Goal: Information Seeking & Learning: Learn about a topic

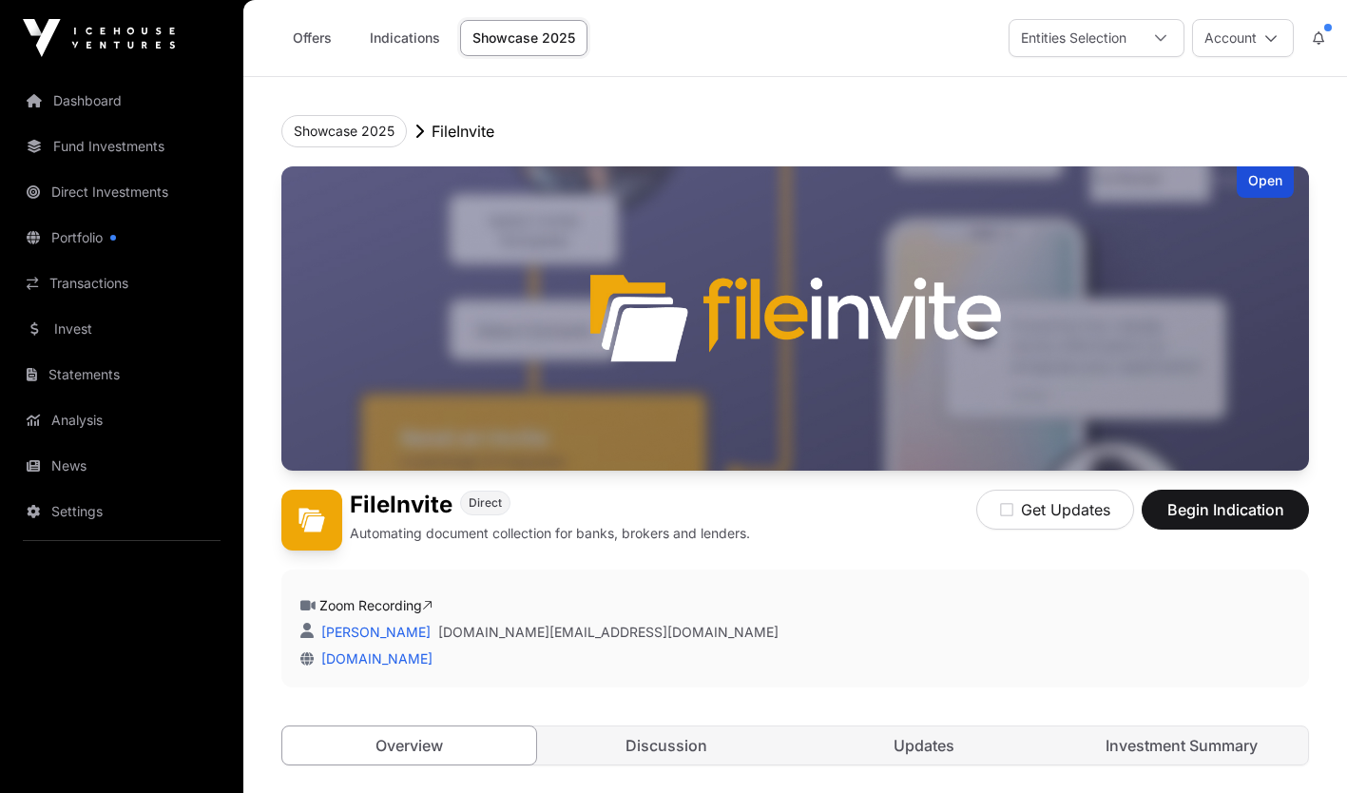
scroll to position [2717, 0]
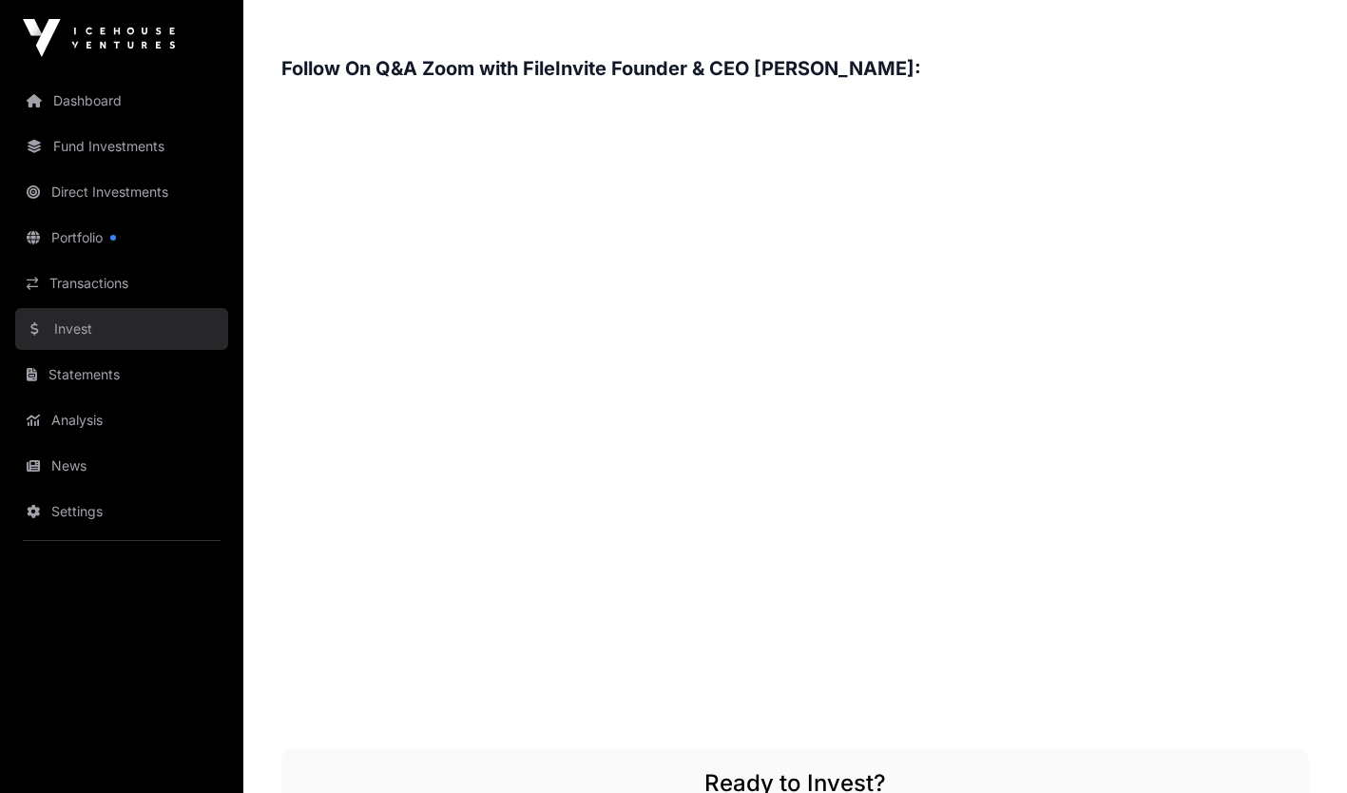
click at [76, 332] on link "Invest" at bounding box center [121, 329] width 213 height 42
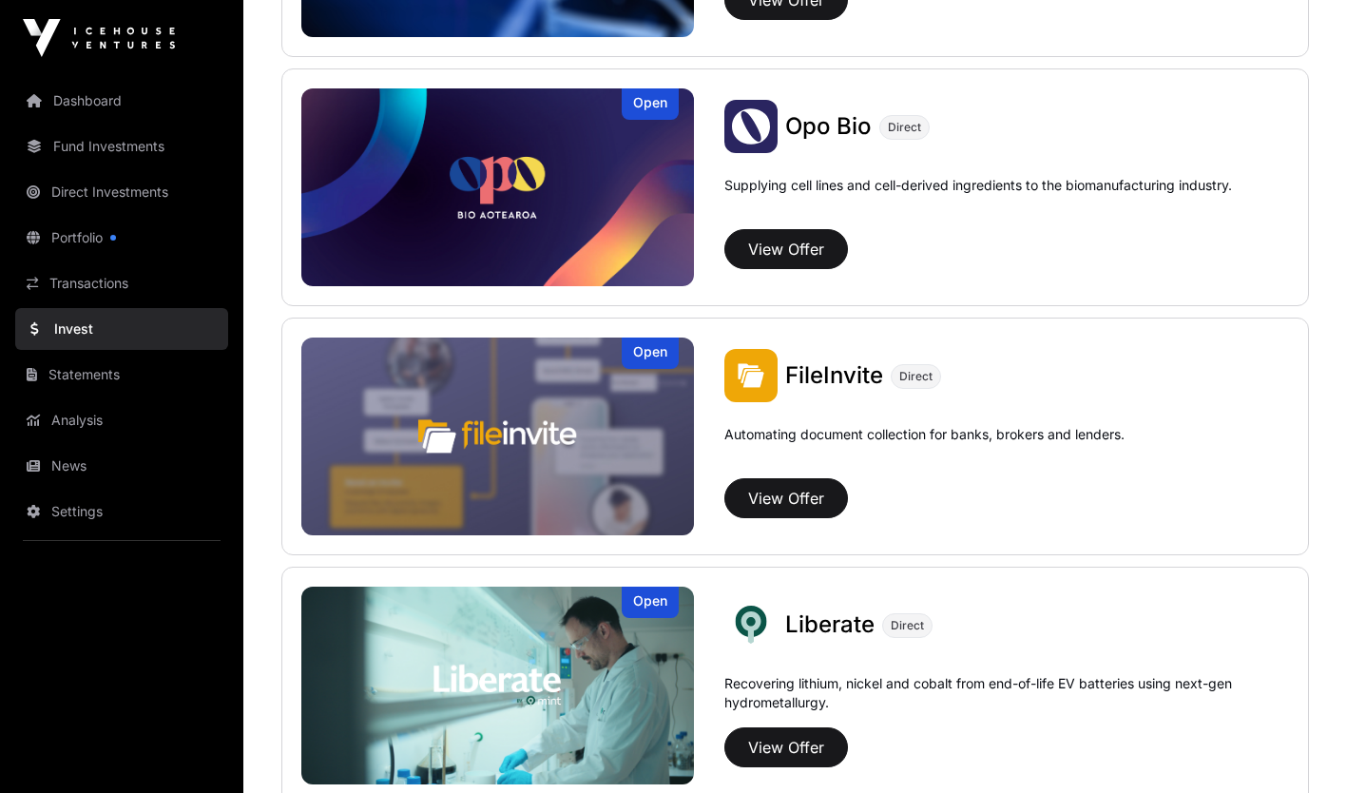
scroll to position [959, 0]
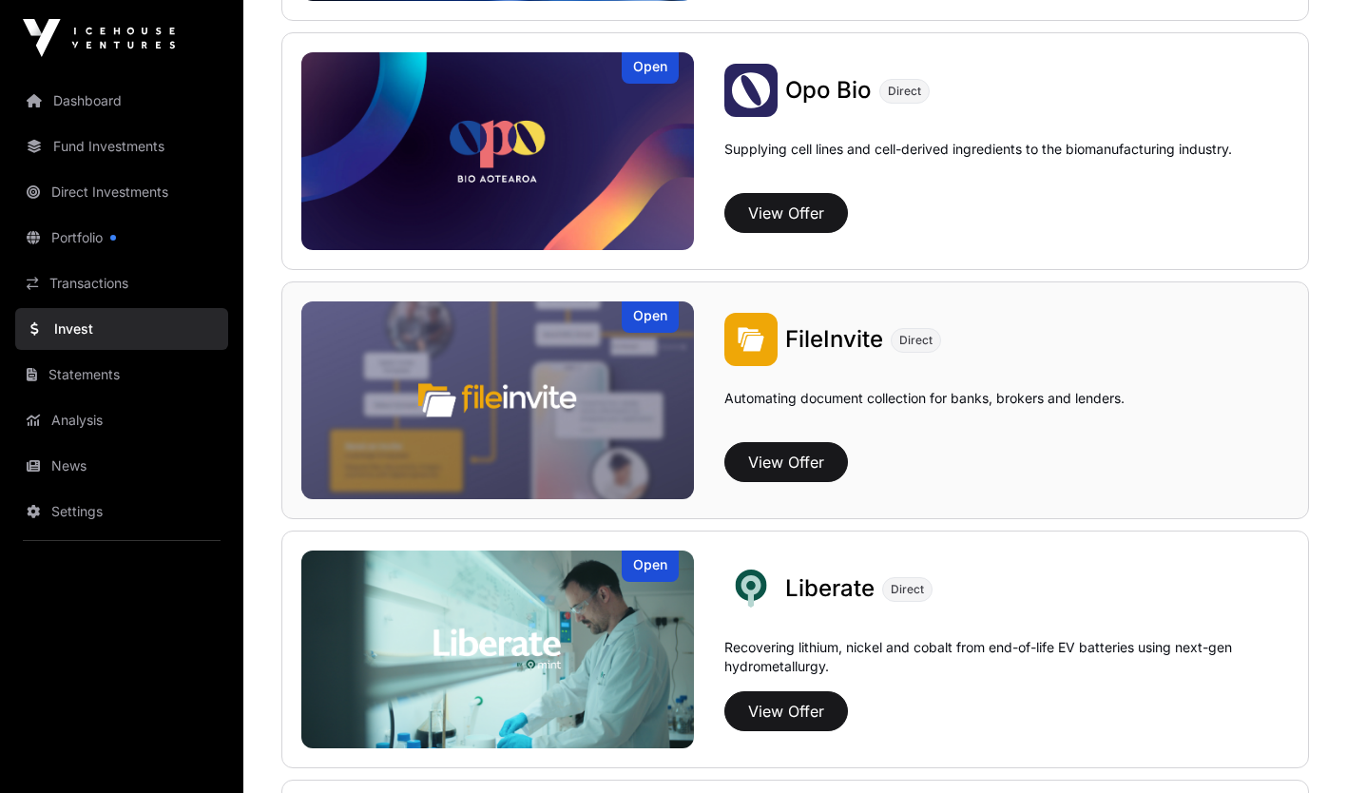
click at [587, 448] on img at bounding box center [497, 400] width 393 height 198
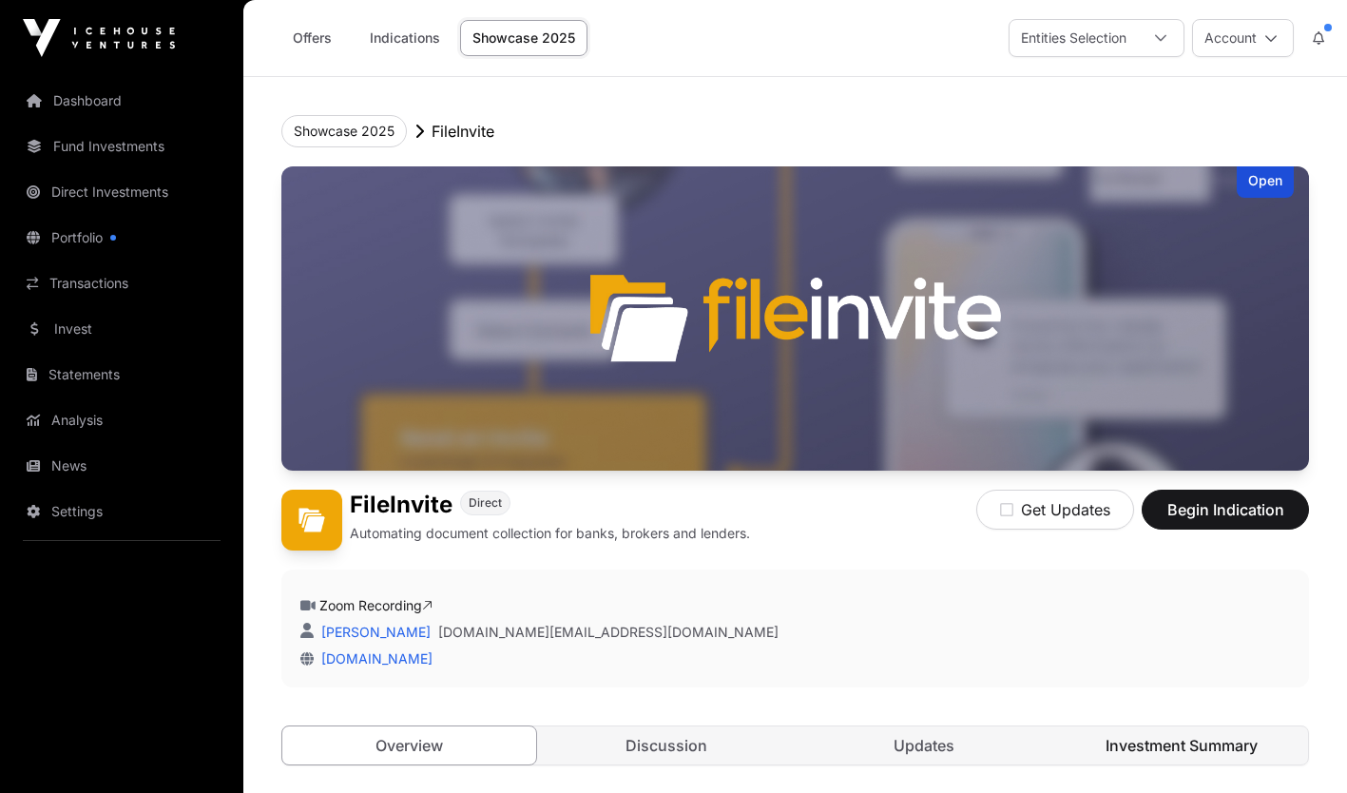
click at [1138, 758] on link "Investment Summary" at bounding box center [1182, 745] width 254 height 38
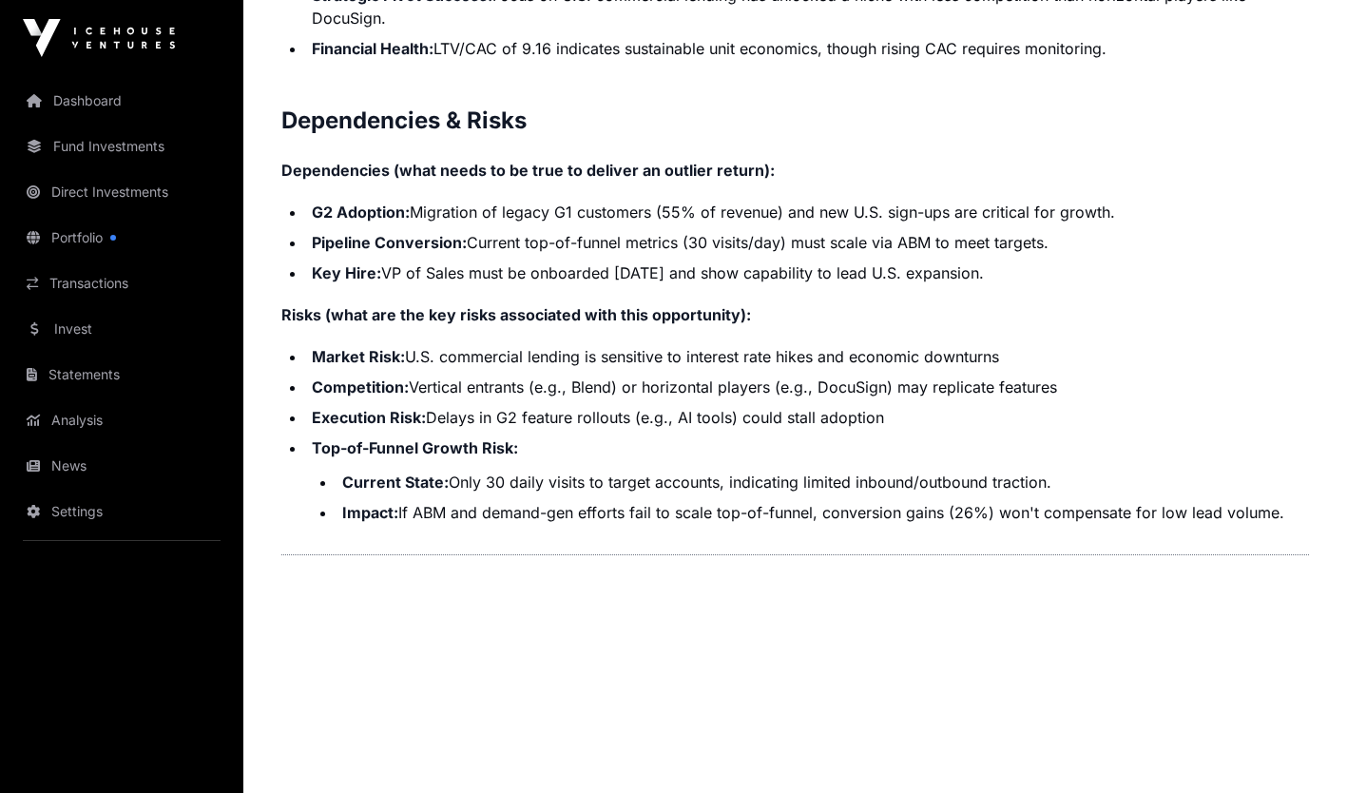
scroll to position [3997, 0]
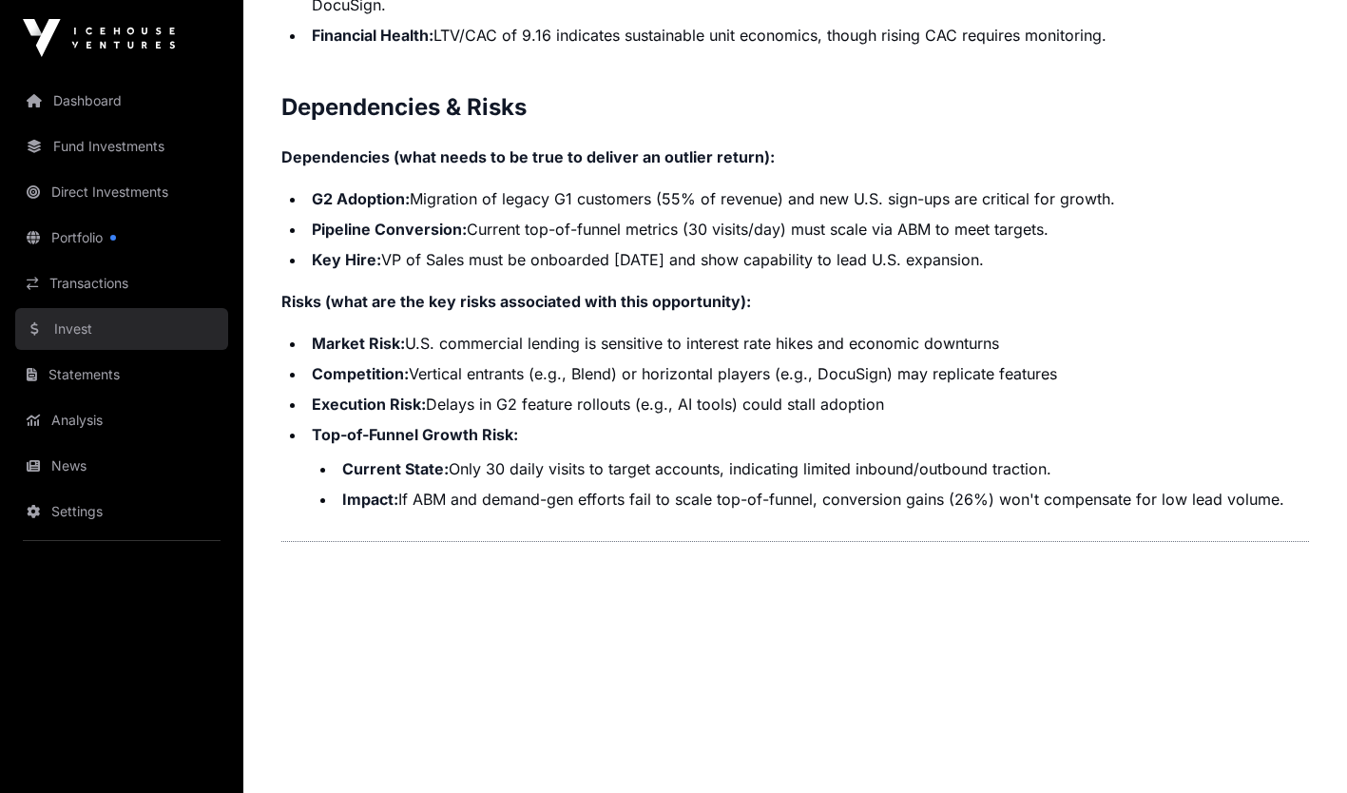
click at [77, 334] on link "Invest" at bounding box center [121, 329] width 213 height 42
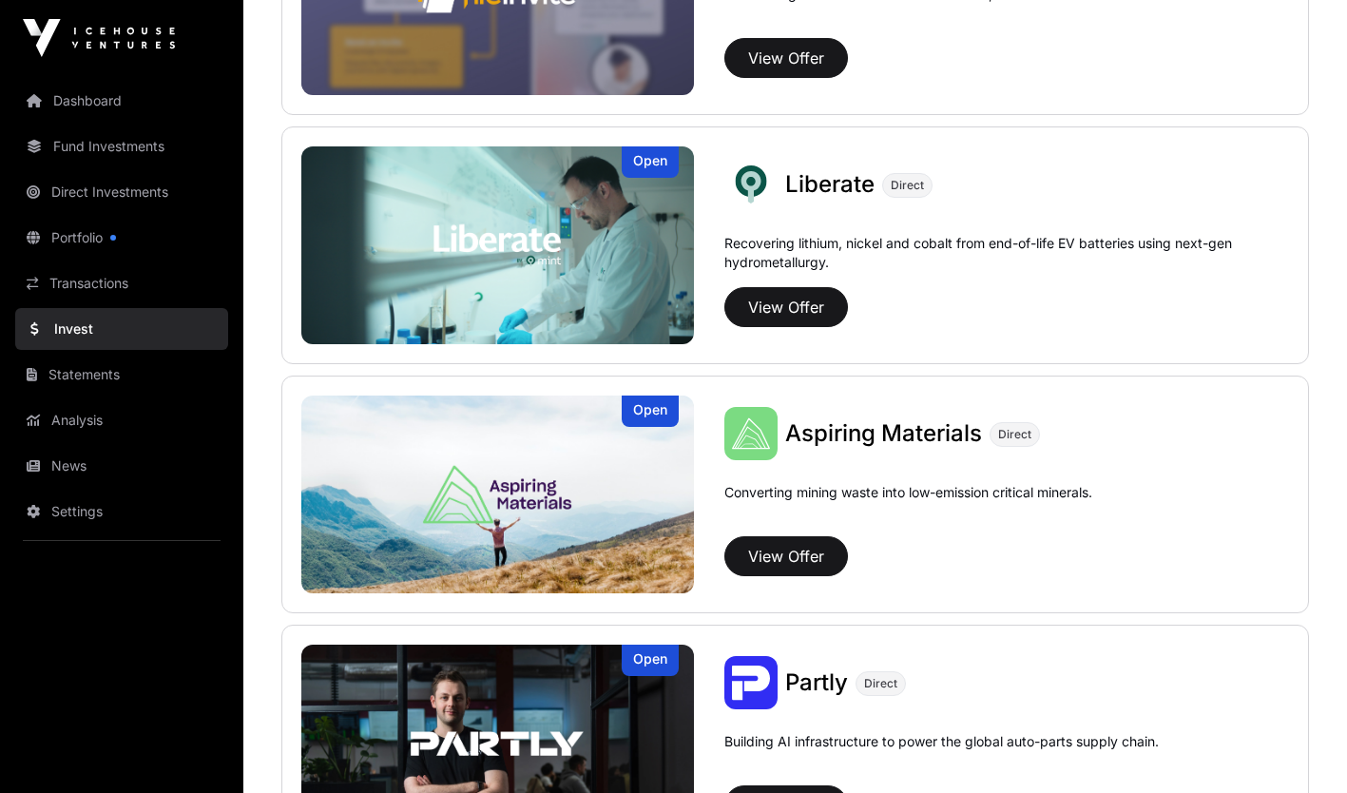
scroll to position [1391, 0]
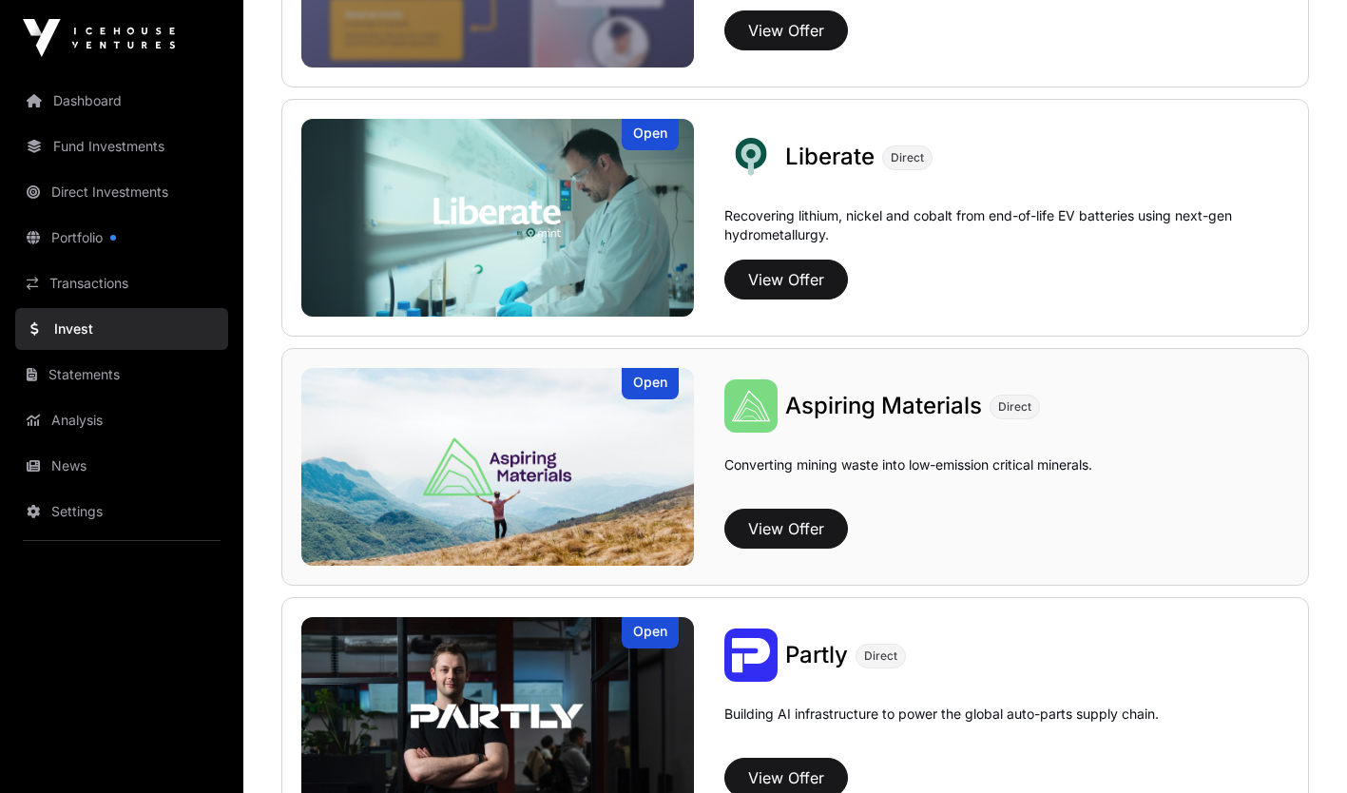
click at [634, 529] on img at bounding box center [497, 467] width 393 height 198
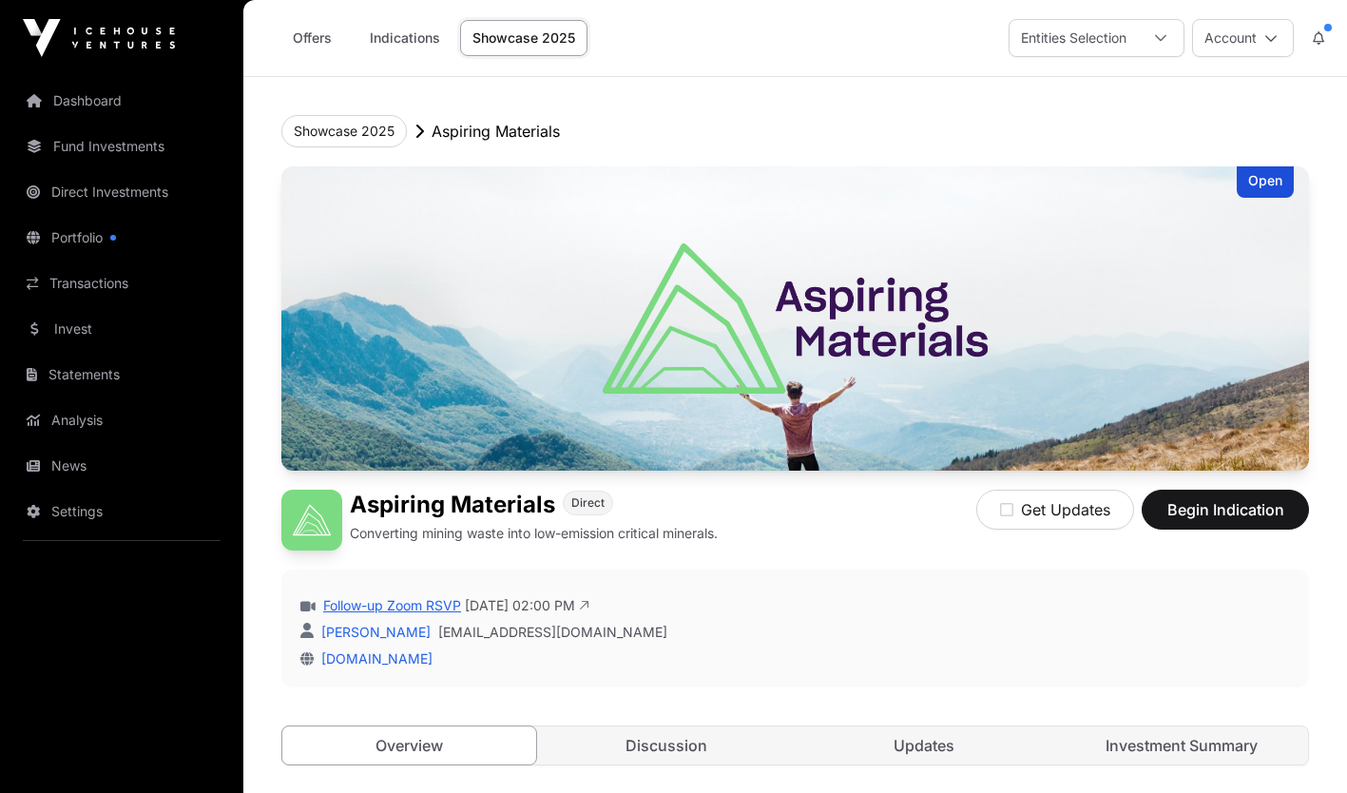
click at [440, 612] on link "Follow-up Zoom RSVP" at bounding box center [390, 605] width 142 height 19
click at [435, 606] on link "Follow-up Zoom RSVP" at bounding box center [390, 605] width 142 height 19
click at [81, 336] on link "Invest" at bounding box center [121, 329] width 213 height 42
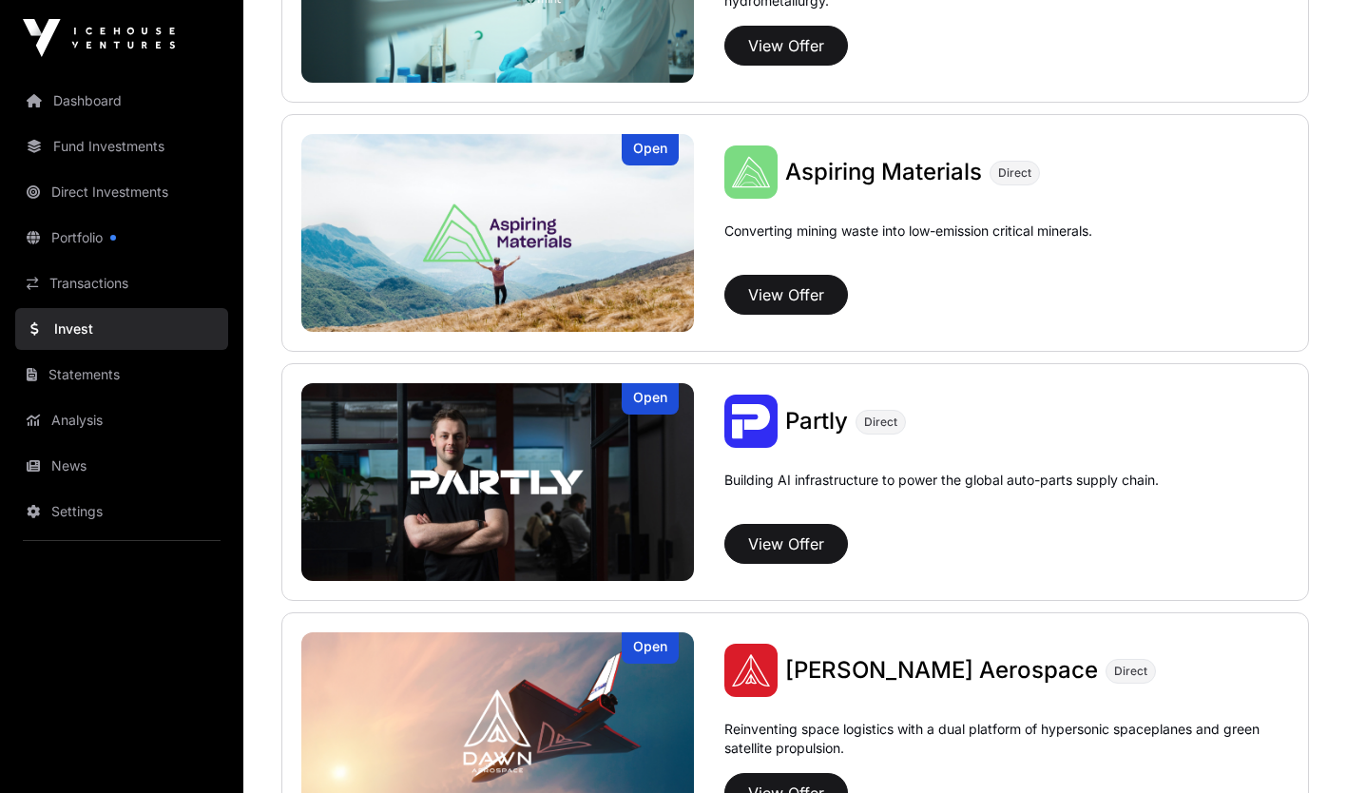
scroll to position [1653, 0]
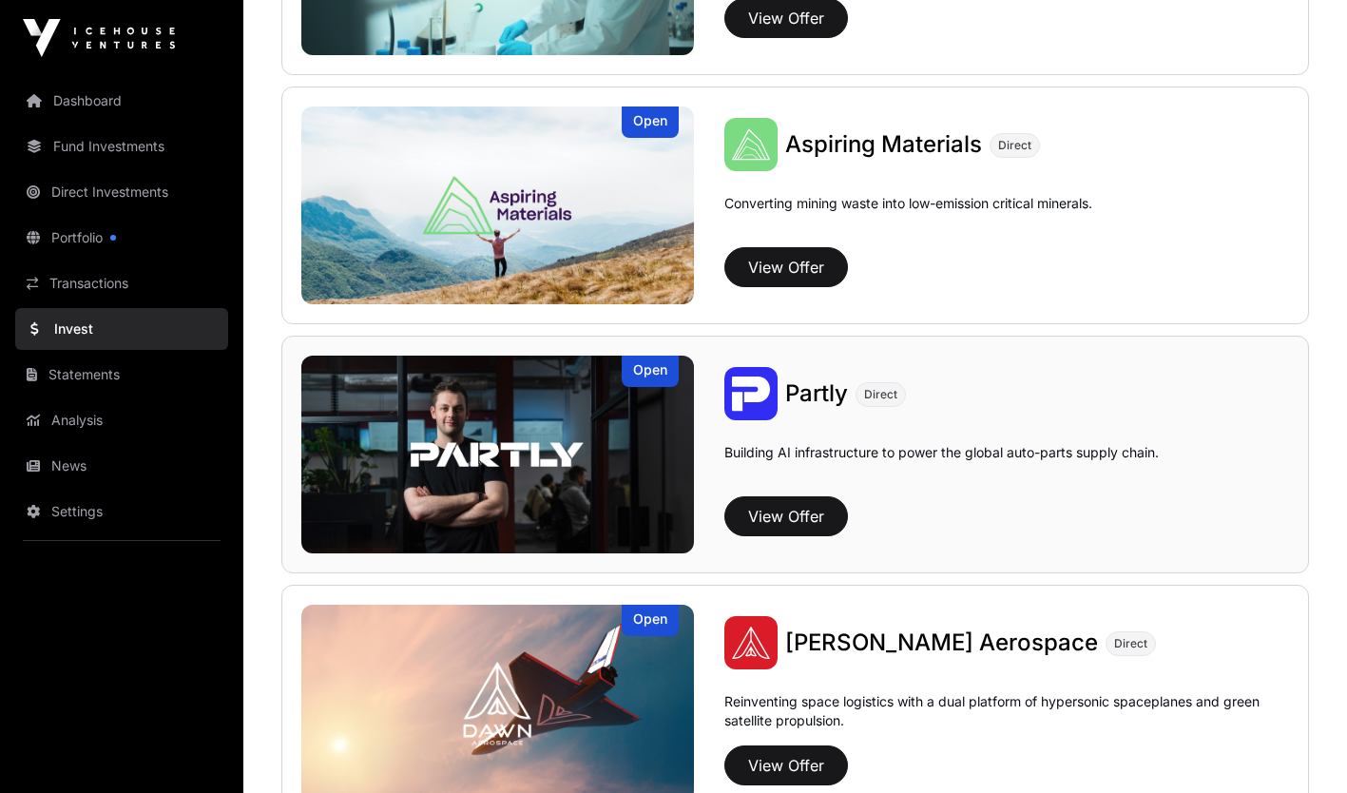
click at [605, 511] on img at bounding box center [497, 455] width 393 height 198
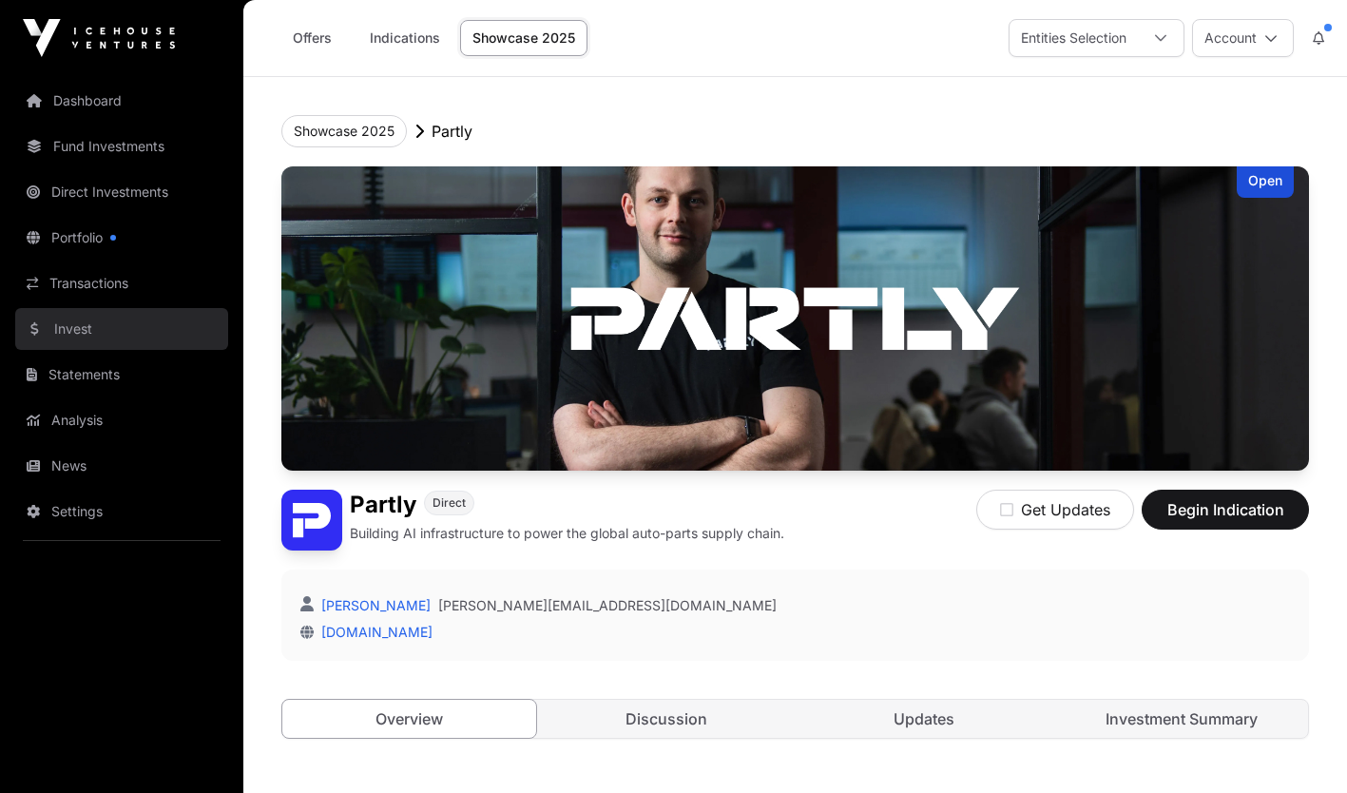
click at [84, 325] on link "Invest" at bounding box center [121, 329] width 213 height 42
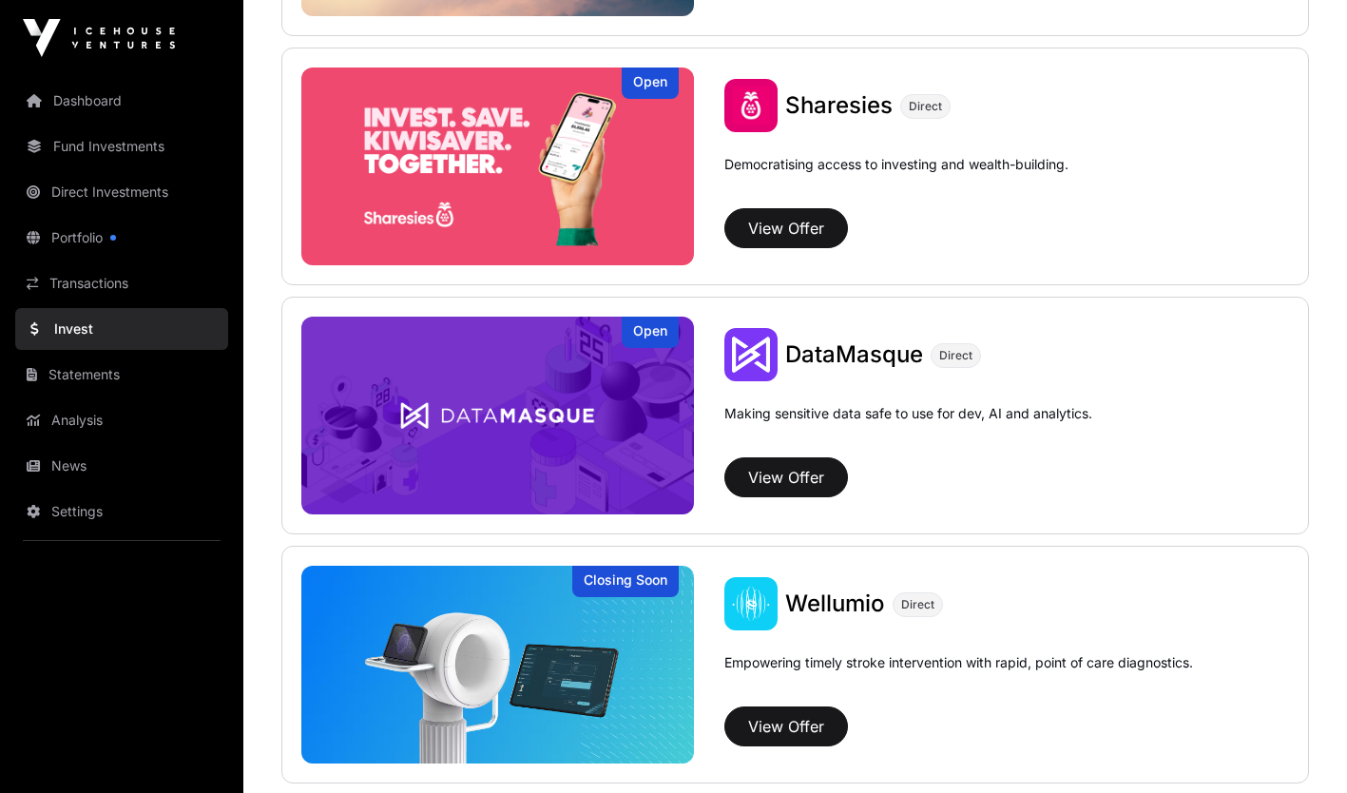
scroll to position [2449, 0]
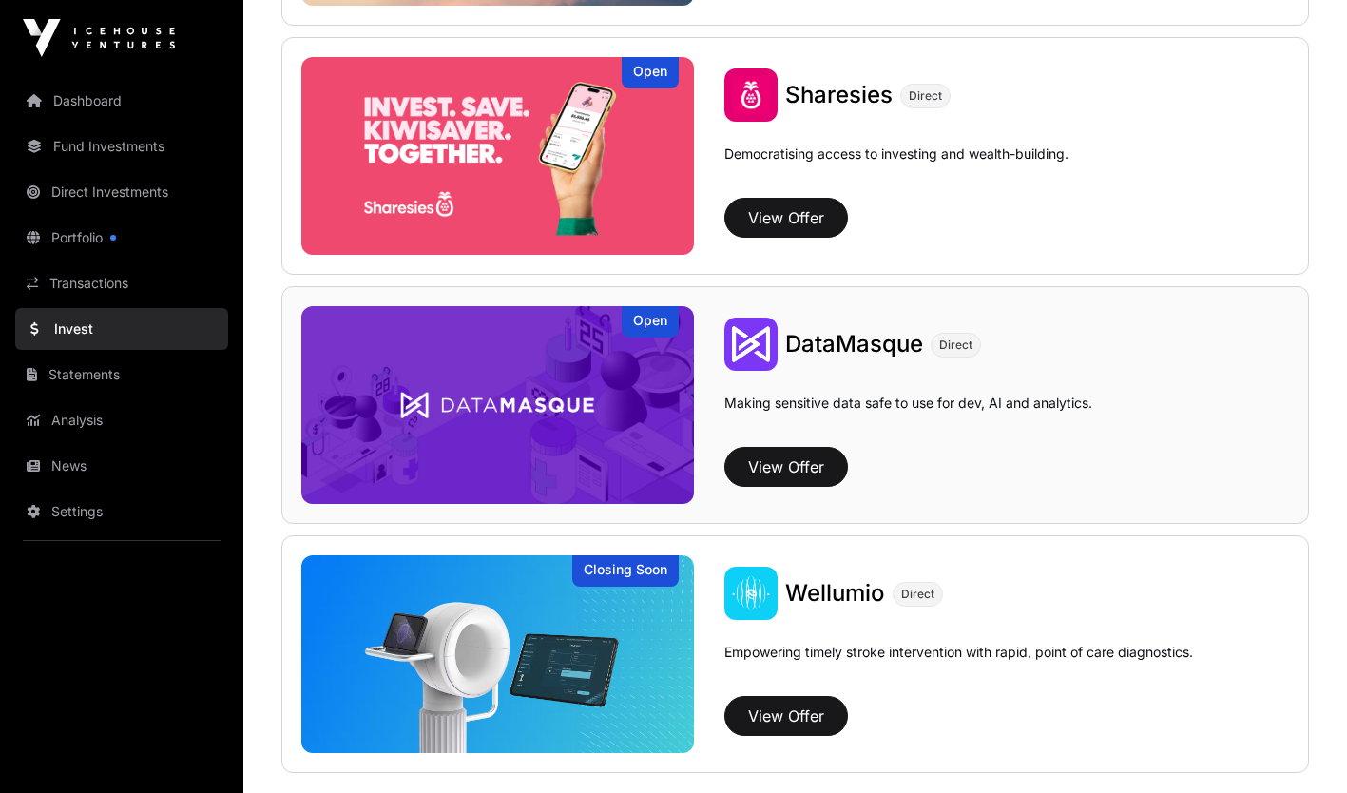
click at [568, 442] on img at bounding box center [497, 405] width 393 height 198
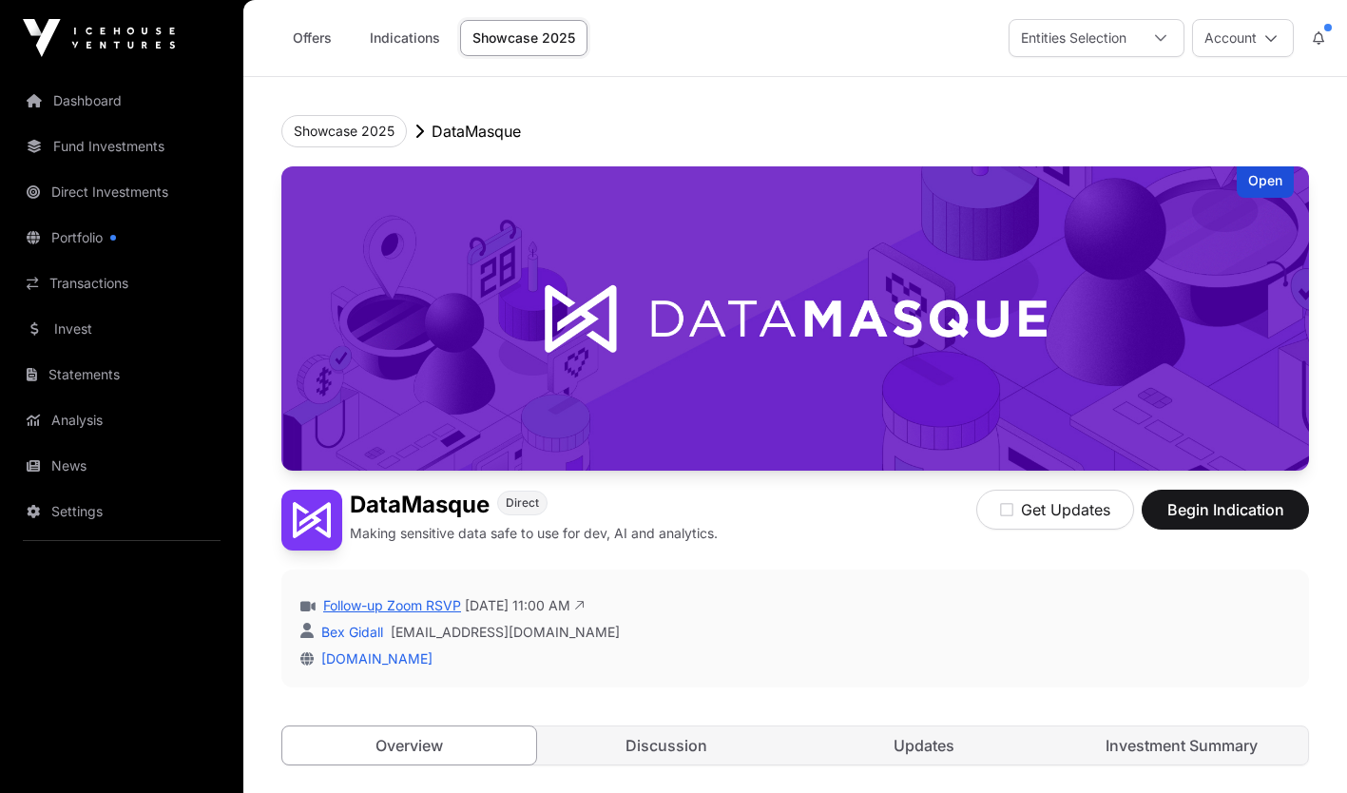
click at [402, 604] on link "Follow-up Zoom RSVP" at bounding box center [390, 605] width 142 height 19
click at [106, 325] on link "Invest" at bounding box center [121, 329] width 213 height 42
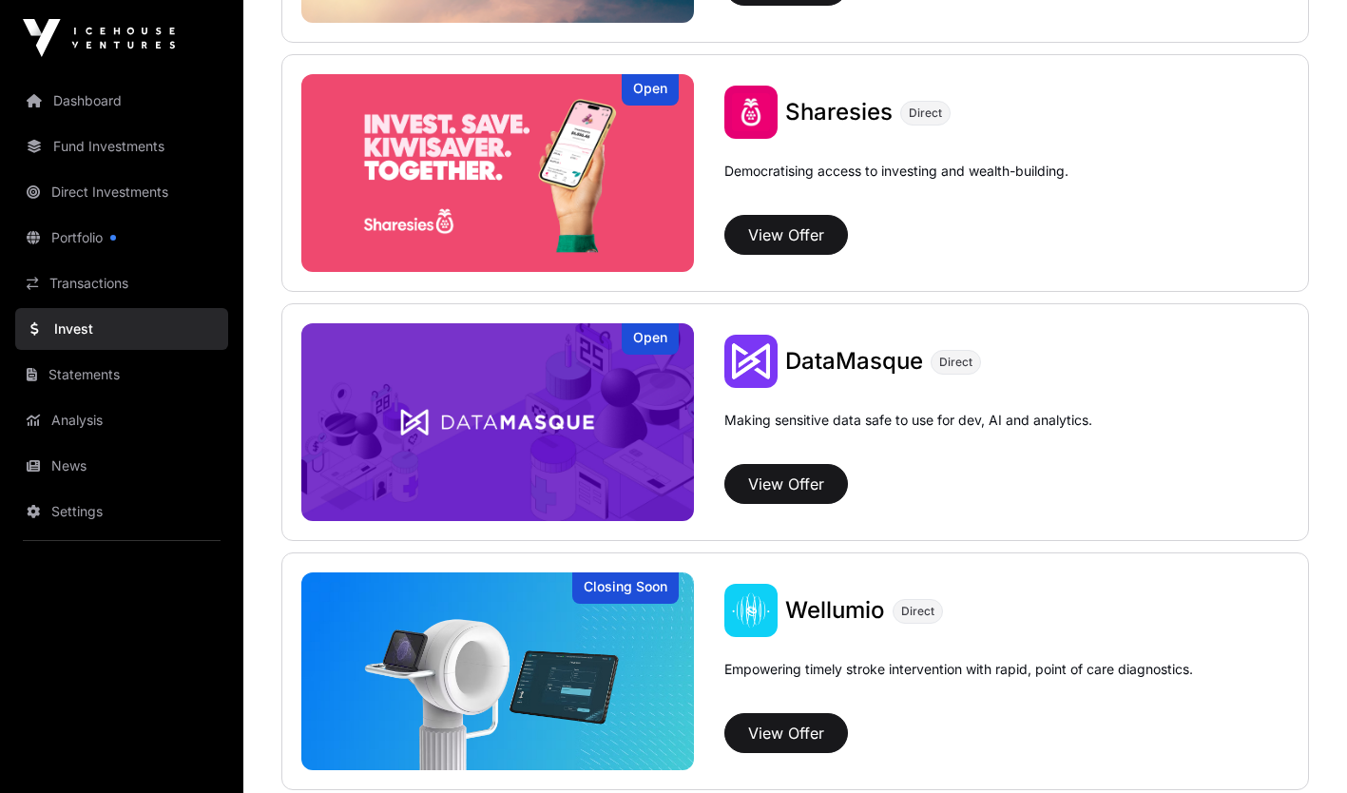
scroll to position [2419, 0]
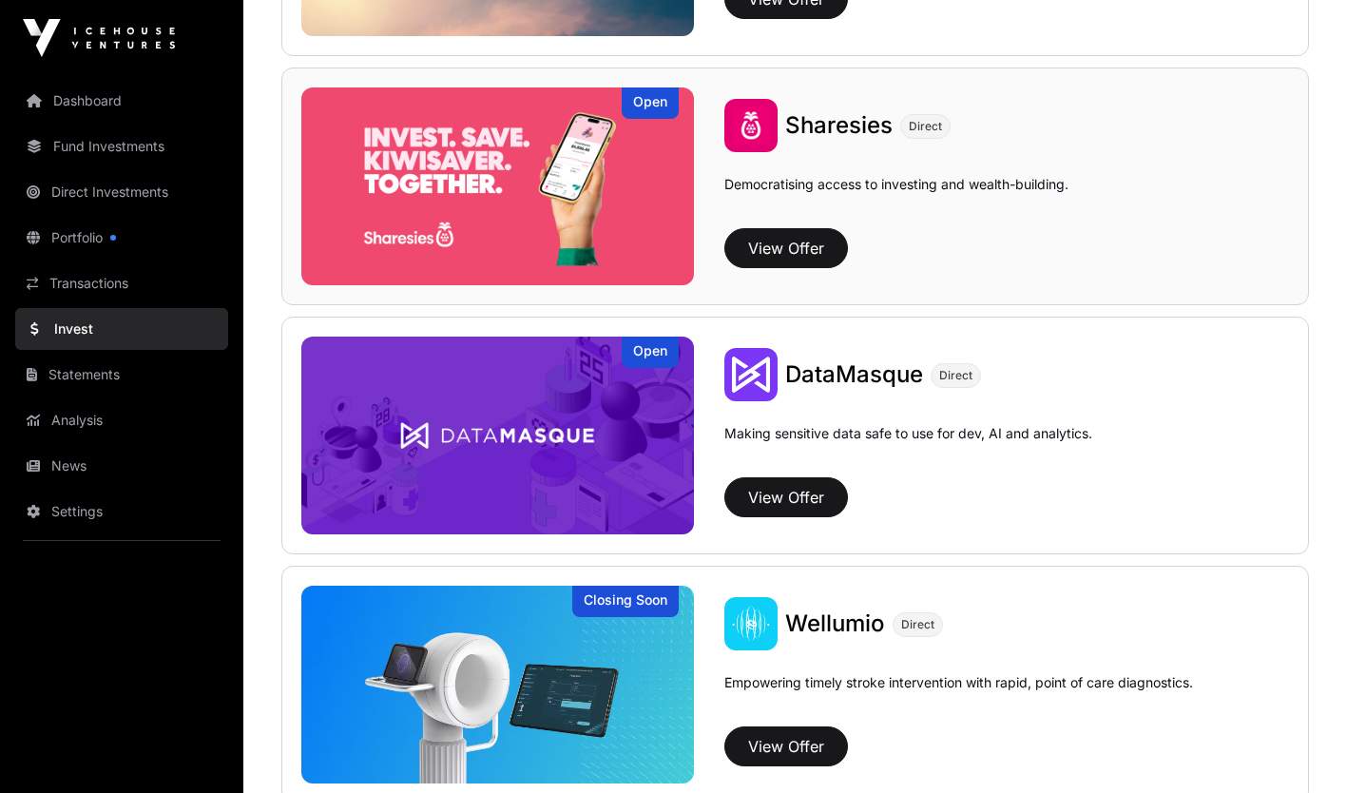
click at [606, 250] on img at bounding box center [497, 186] width 393 height 198
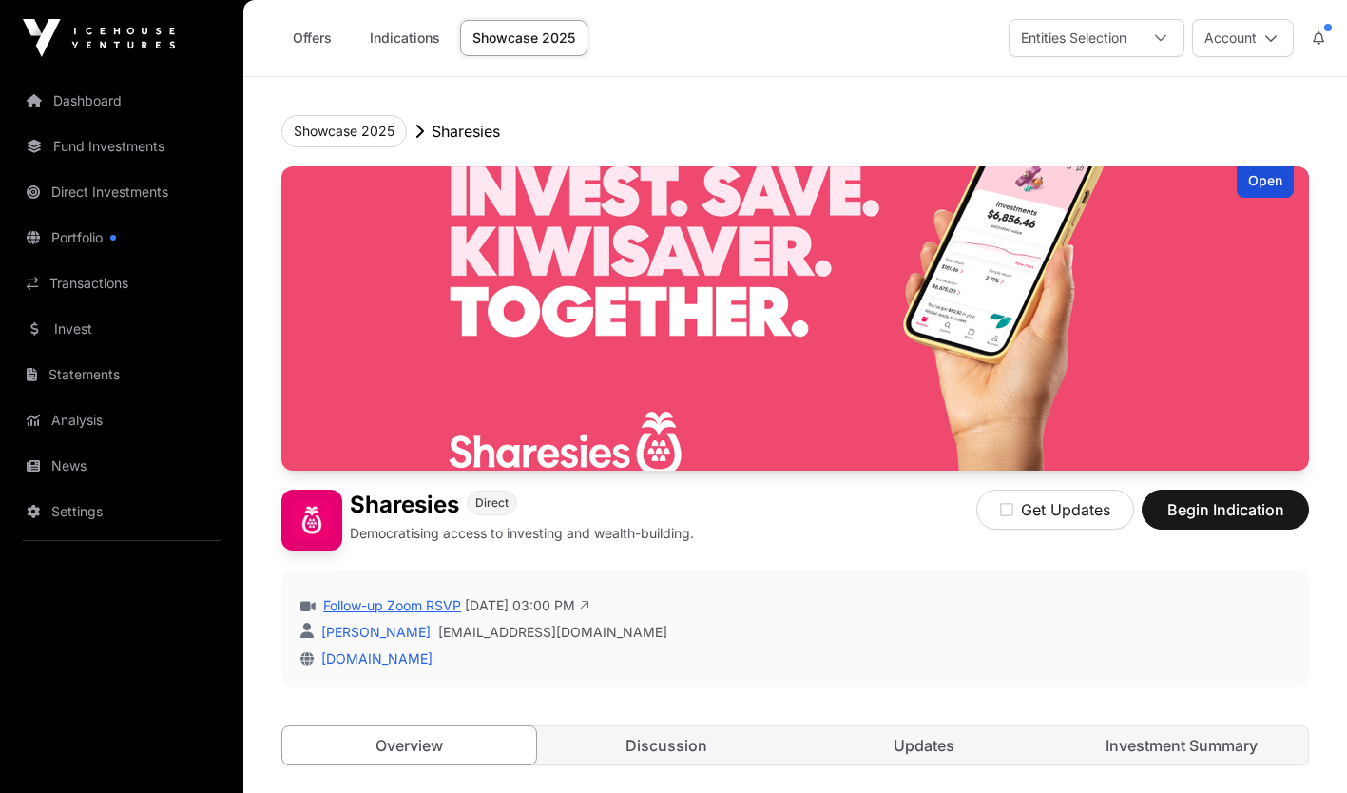
click at [438, 603] on link "Follow-up Zoom RSVP" at bounding box center [390, 605] width 142 height 19
click at [79, 333] on link "Invest" at bounding box center [121, 329] width 213 height 42
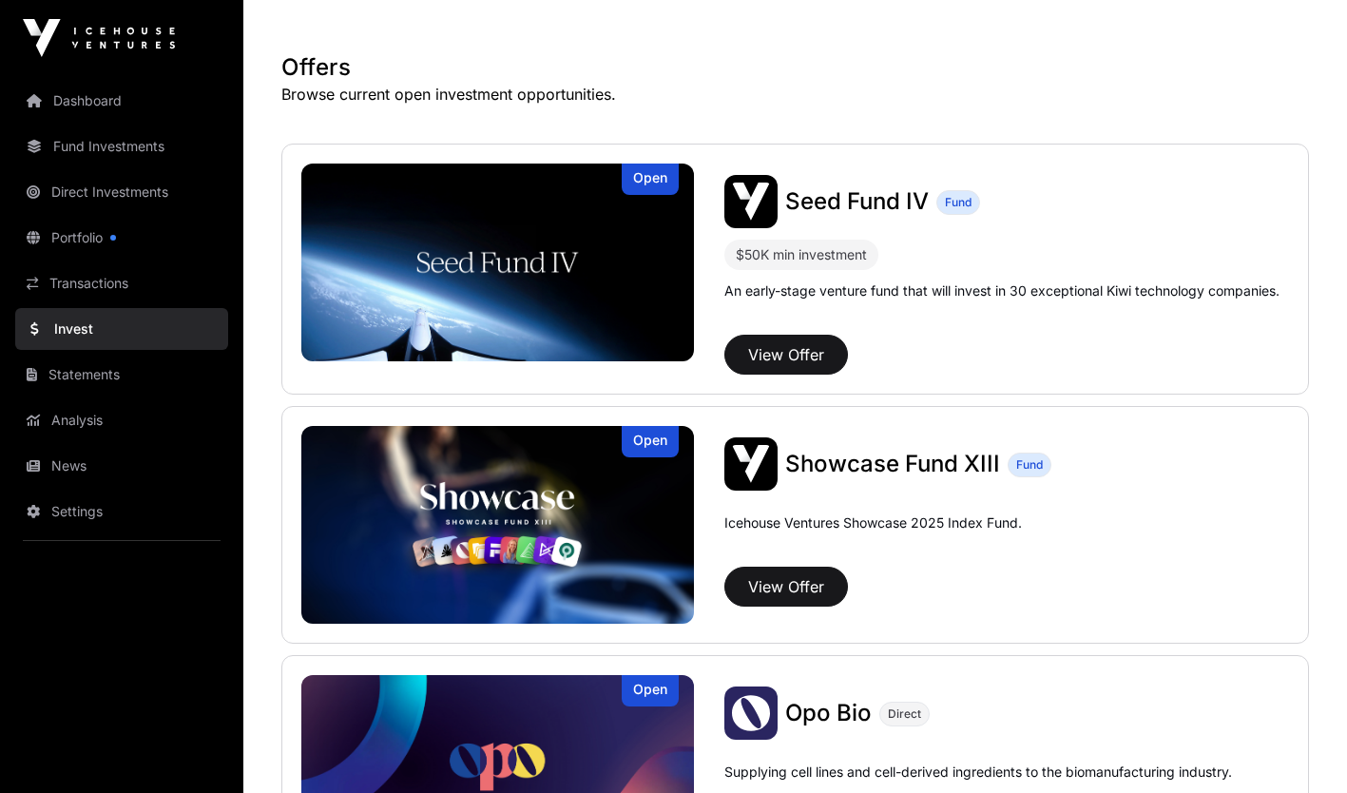
scroll to position [309, 0]
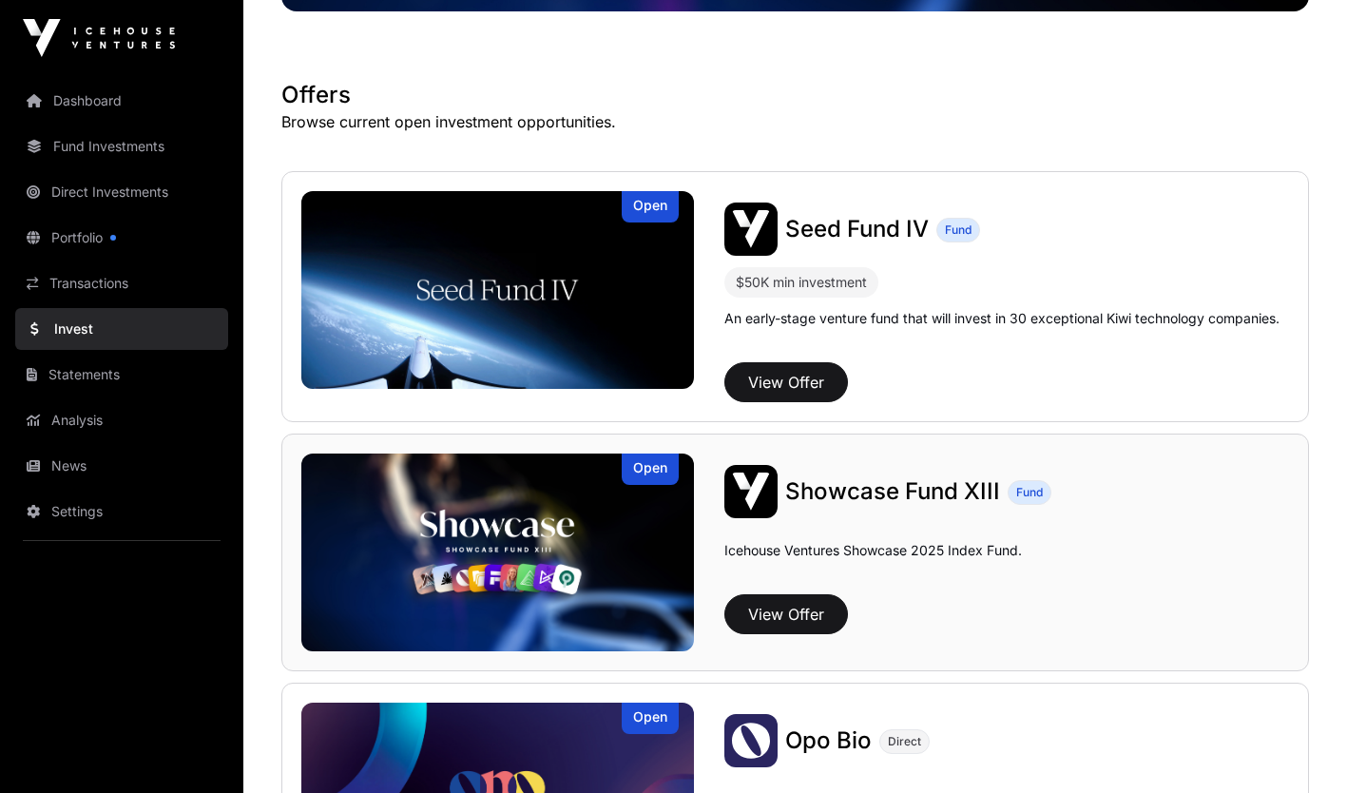
click at [616, 587] on img at bounding box center [497, 553] width 393 height 198
